Goal: Information Seeking & Learning: Learn about a topic

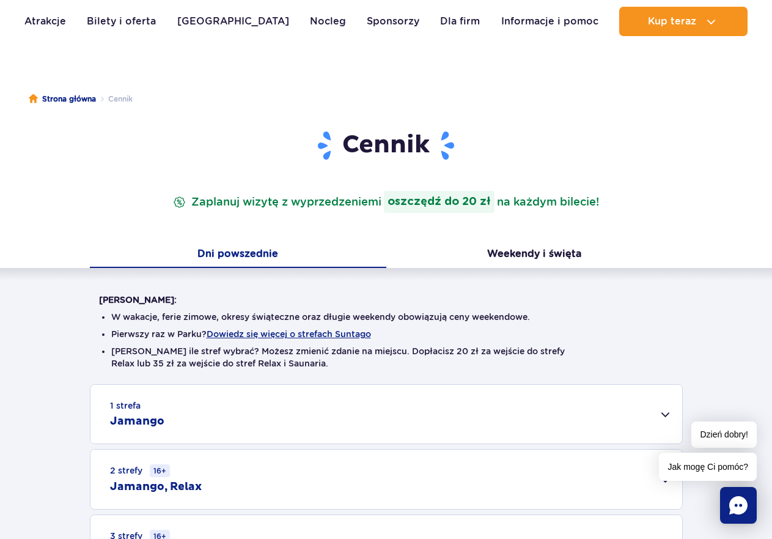
scroll to position [61, 0]
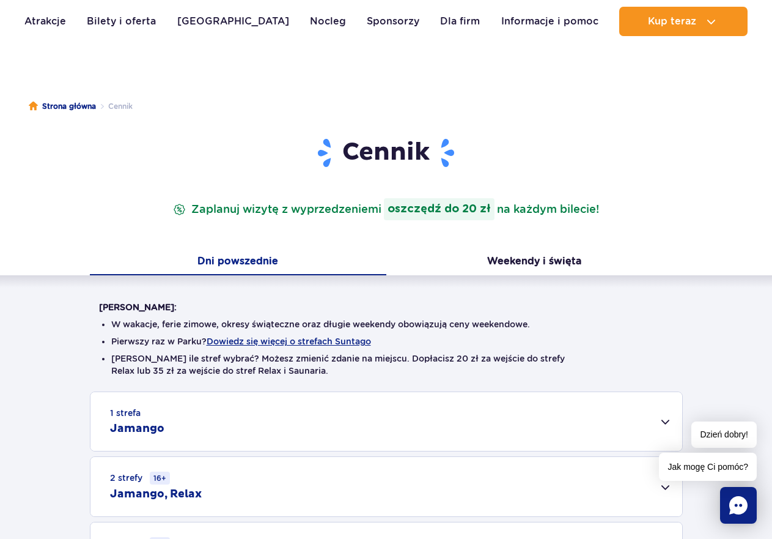
click at [270, 260] on button "Dni powszednie" at bounding box center [238, 262] width 297 height 26
click at [268, 260] on button "Dni powszednie" at bounding box center [238, 262] width 297 height 26
click at [406, 148] on h1 "Cennik" at bounding box center [386, 153] width 575 height 32
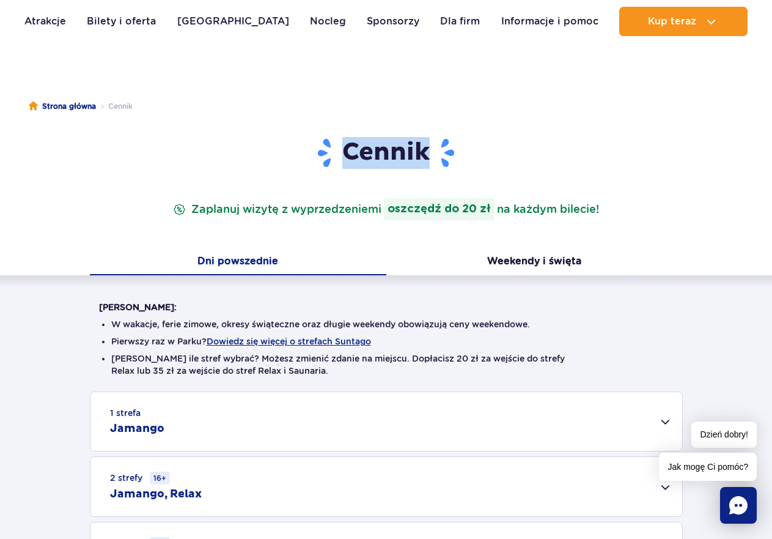
click at [406, 150] on h1 "Cennik" at bounding box center [386, 153] width 575 height 32
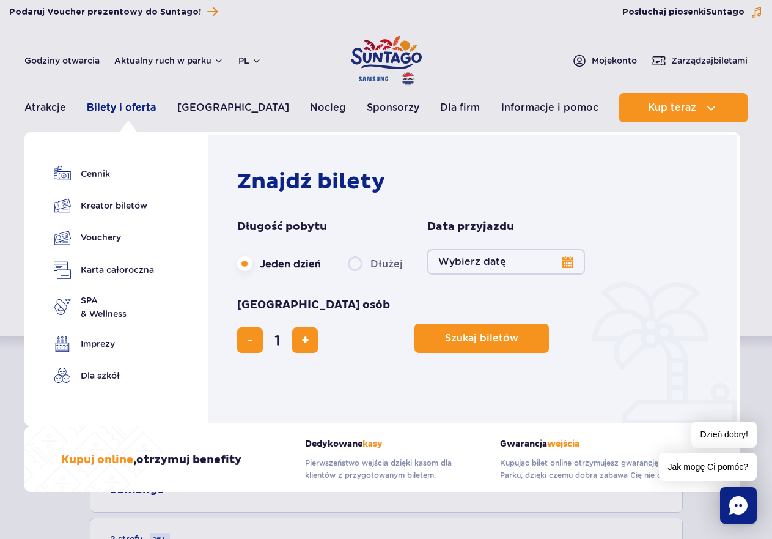
click at [133, 107] on link "Bilety i oferta" at bounding box center [121, 107] width 69 height 29
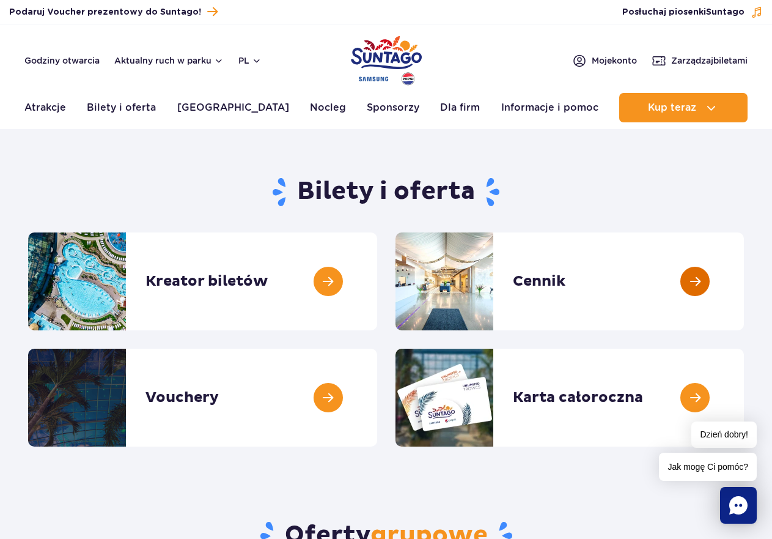
click at [744, 275] on link at bounding box center [744, 281] width 0 height 98
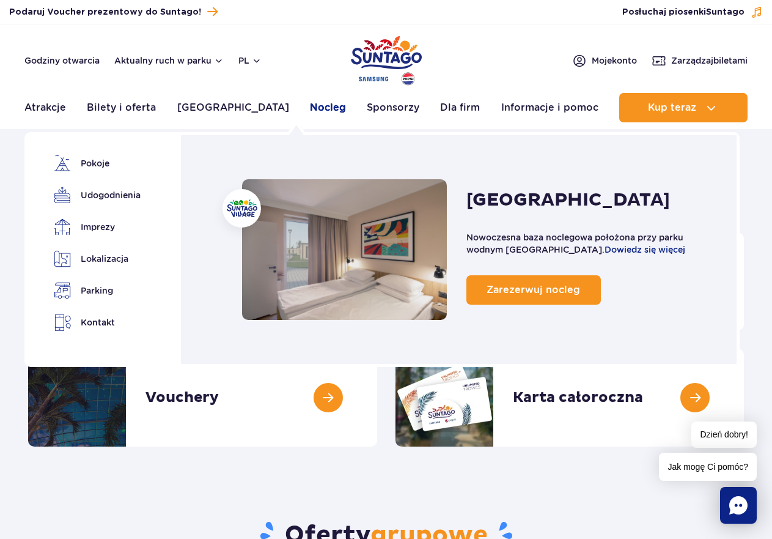
click at [310, 106] on link "Nocleg" at bounding box center [328, 107] width 36 height 29
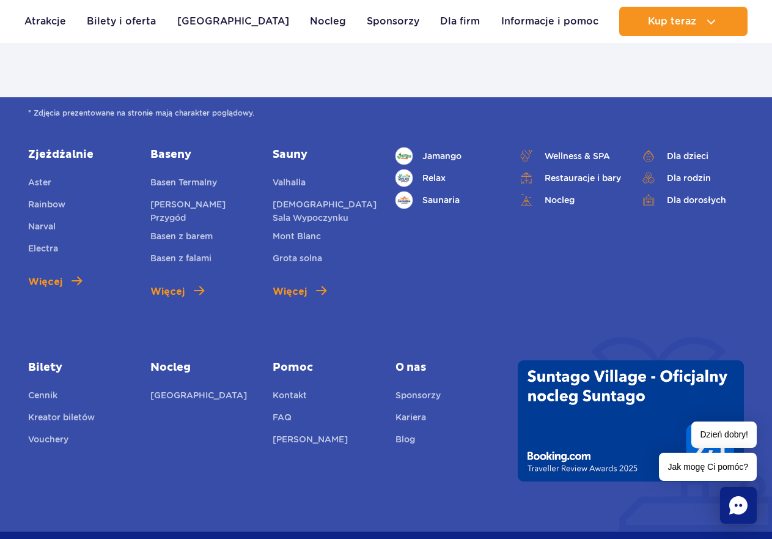
scroll to position [1529, 0]
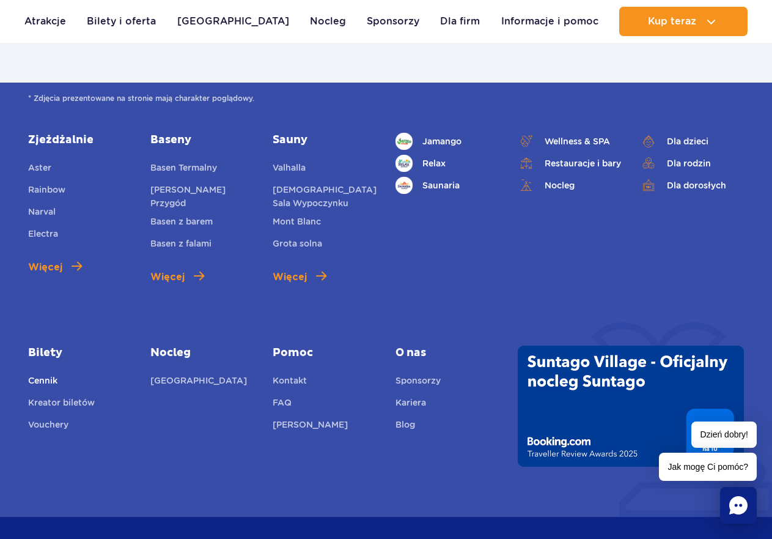
click at [42, 380] on link "Cennik" at bounding box center [42, 382] width 29 height 17
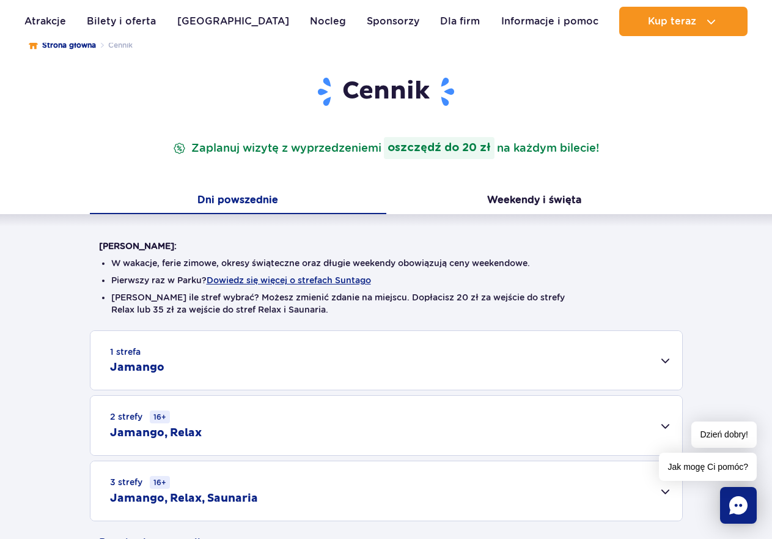
scroll to position [183, 0]
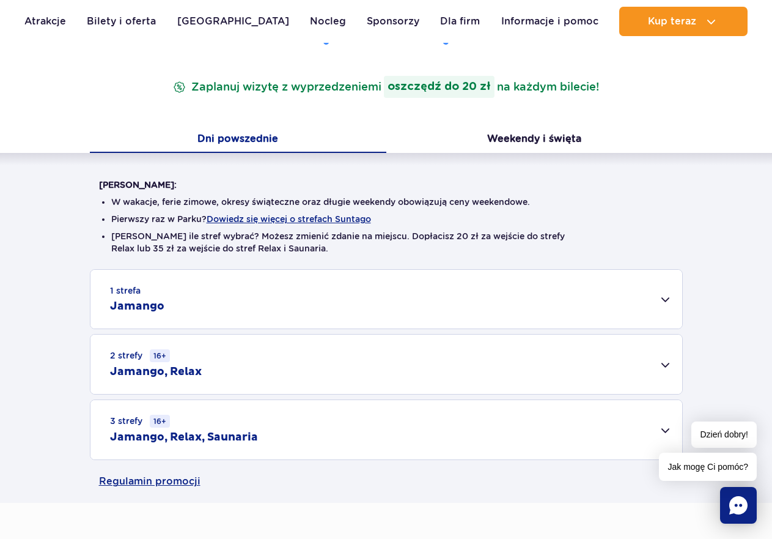
click at [665, 298] on div "1 strefa Jamango" at bounding box center [386, 299] width 592 height 59
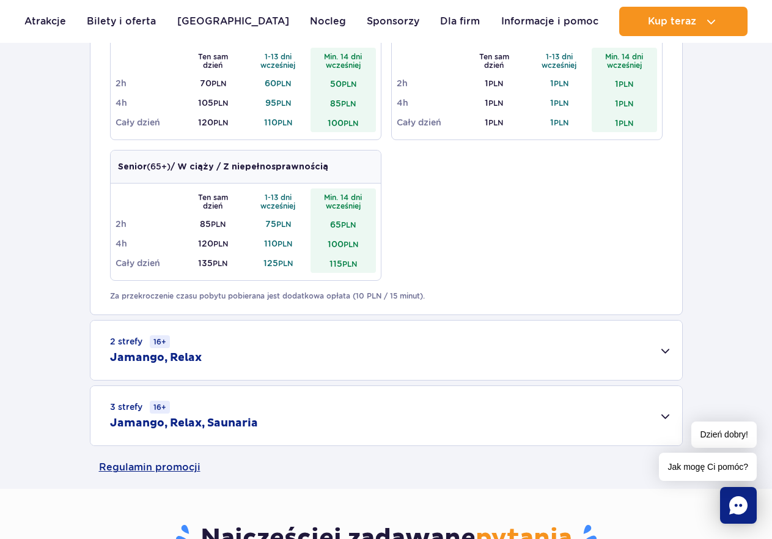
scroll to position [673, 0]
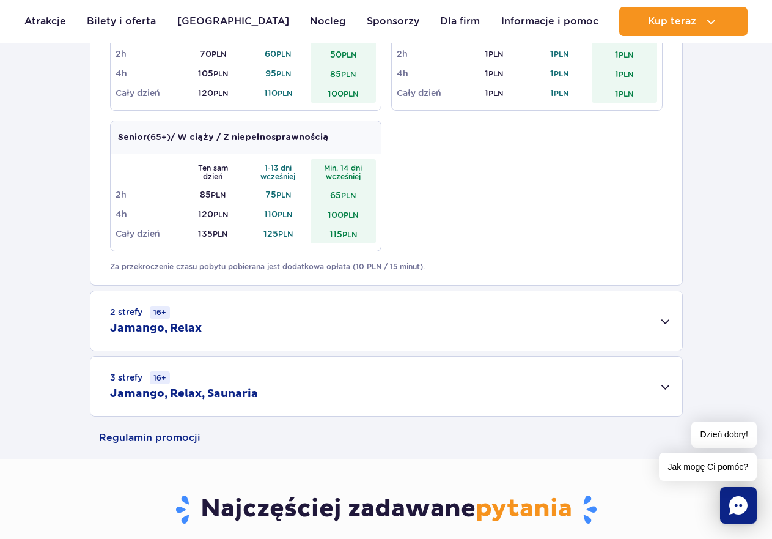
click at [664, 322] on div "2 strefy 16+ Jamango, Relax" at bounding box center [386, 320] width 592 height 59
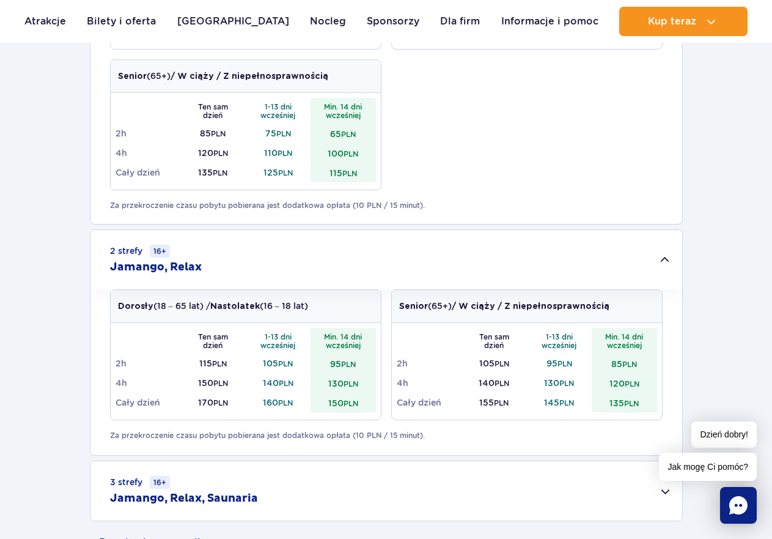
scroll to position [795, 0]
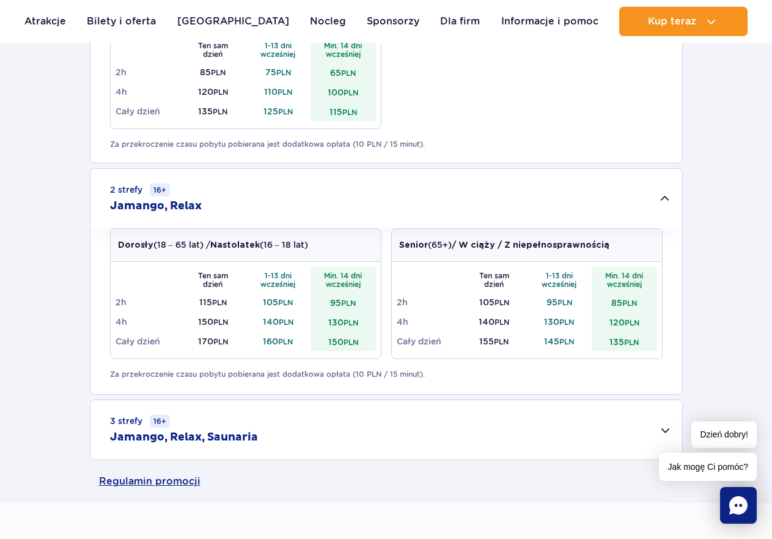
click at [663, 423] on div "Dzień dobry! Jak mogę Ci pomóc?" at bounding box center [708, 450] width 98 height 59
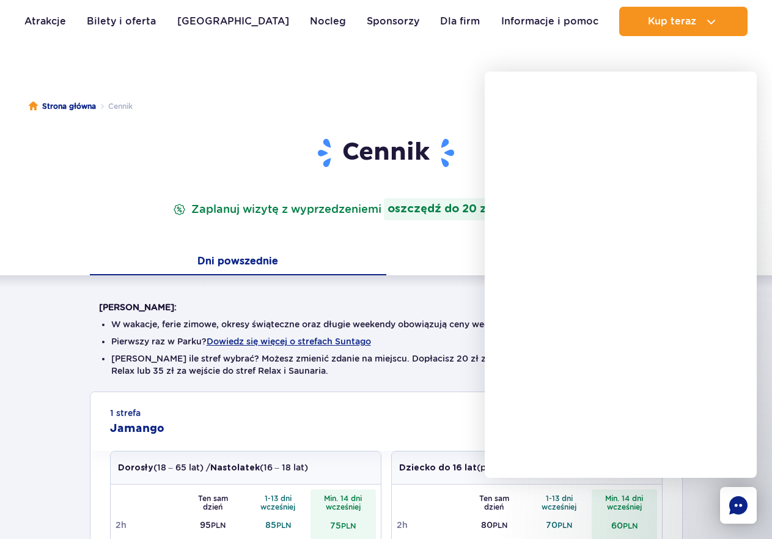
scroll to position [0, 0]
